Goal: Information Seeking & Learning: Learn about a topic

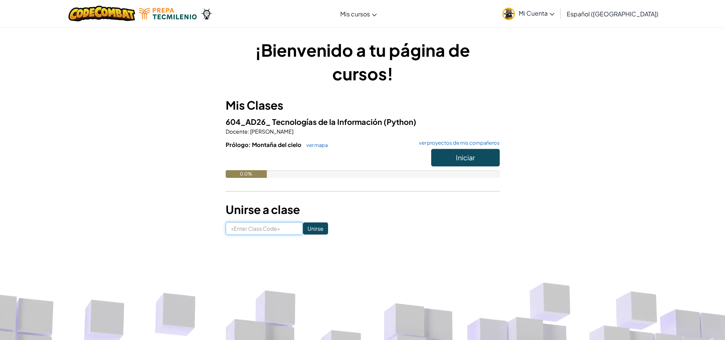
click at [270, 232] on input at bounding box center [264, 228] width 77 height 13
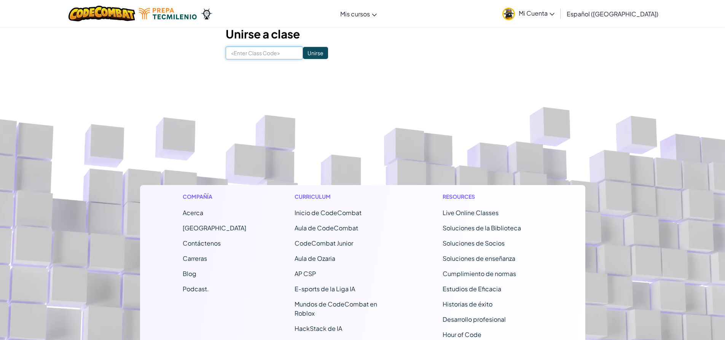
scroll to position [23, 0]
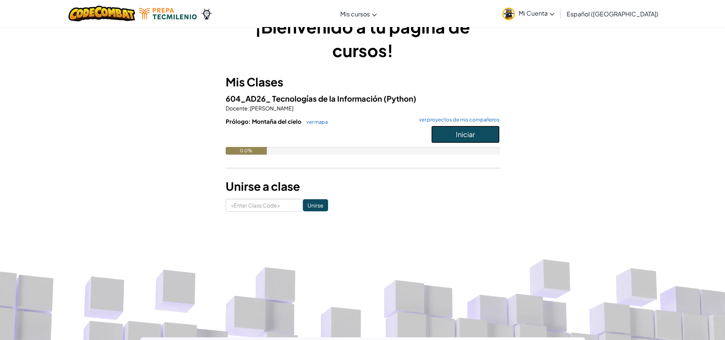
click at [460, 138] on span "Iniciar" at bounding box center [465, 134] width 19 height 9
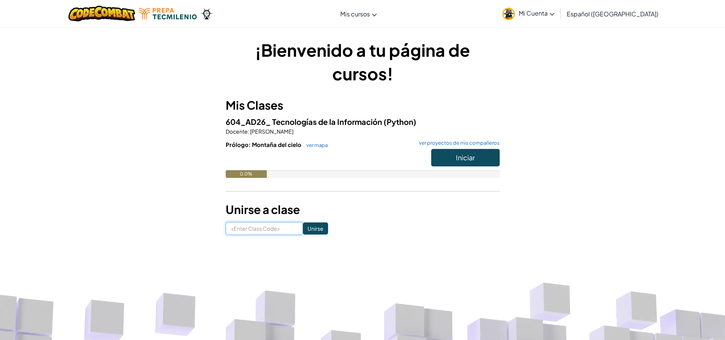
click at [263, 224] on input at bounding box center [264, 228] width 77 height 13
